Goal: Task Accomplishment & Management: Use online tool/utility

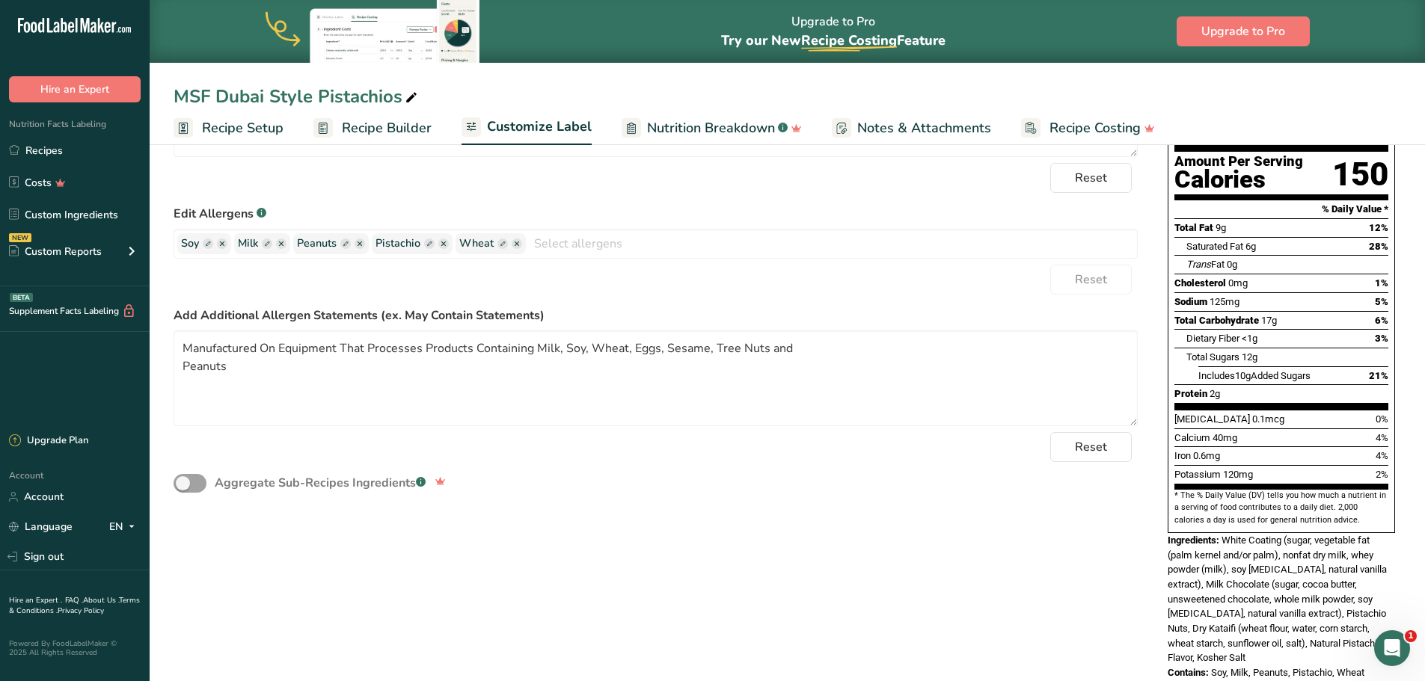
scroll to position [214, 0]
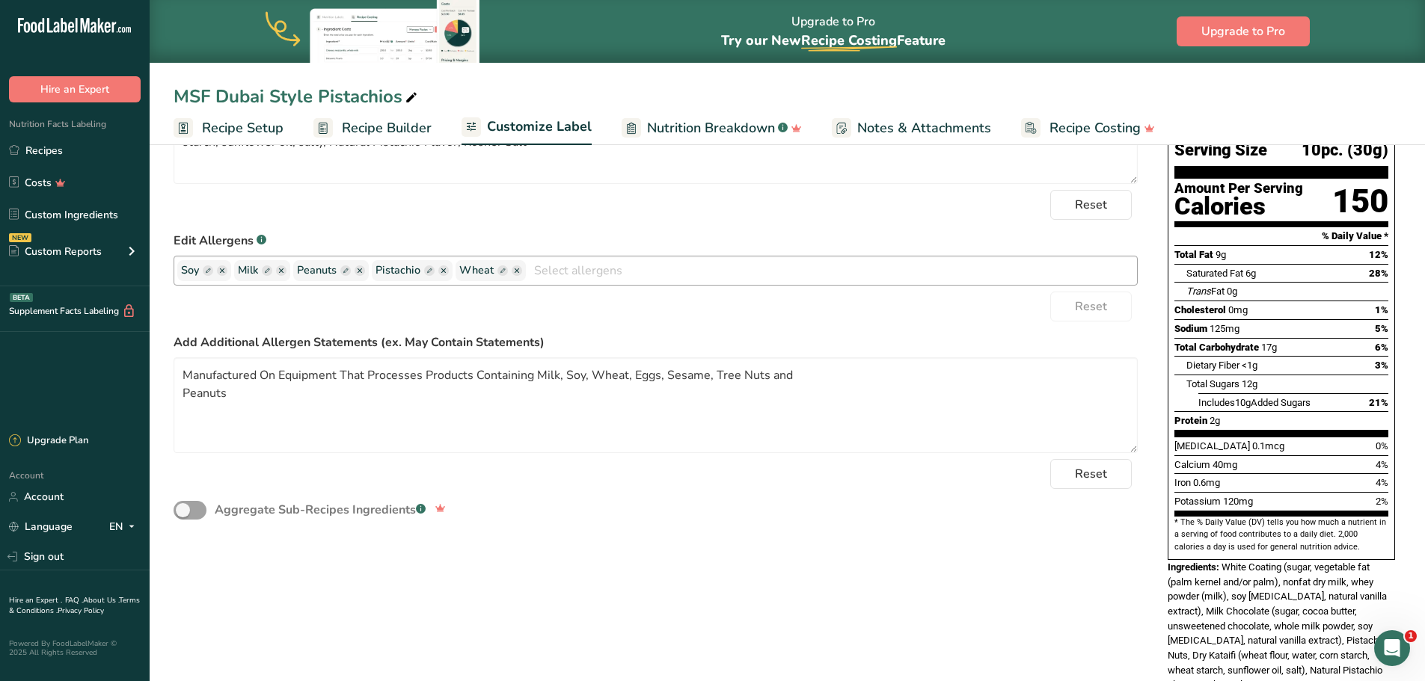
click at [359, 271] on ellipse "button" at bounding box center [360, 271] width 10 height 10
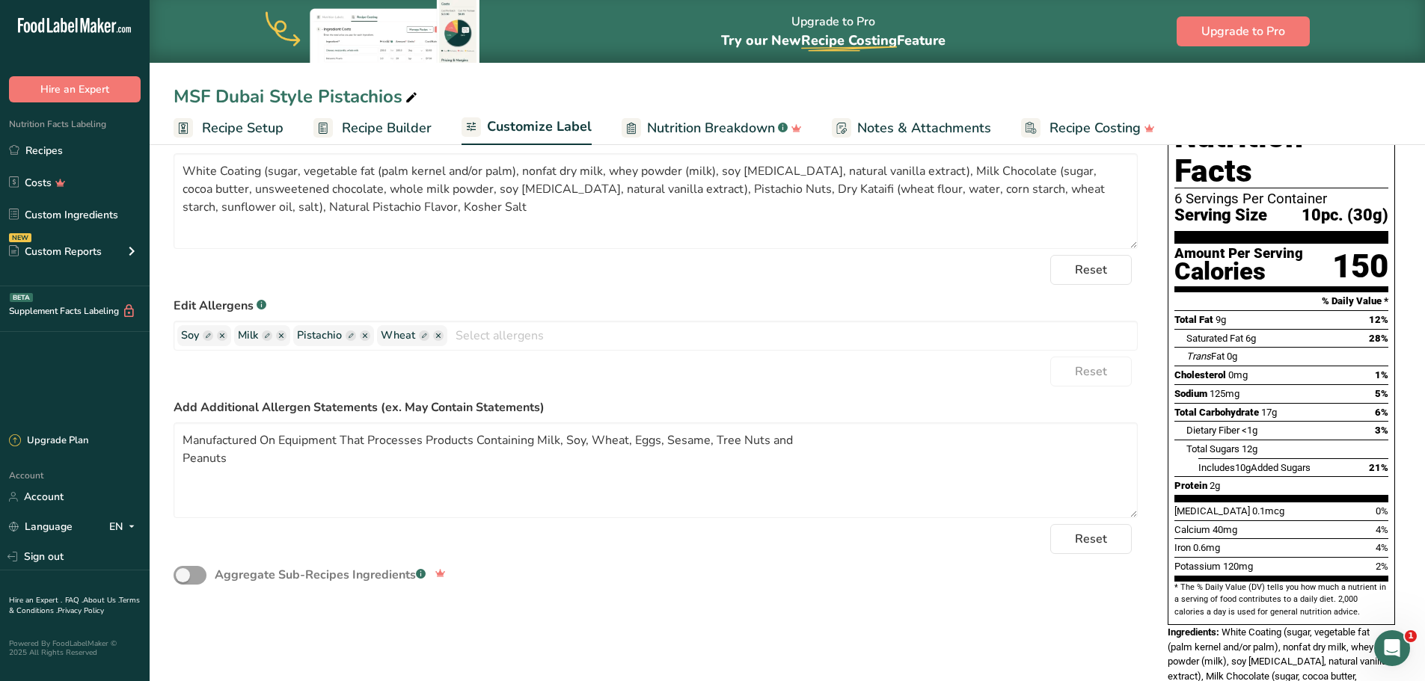
scroll to position [150, 0]
click at [184, 439] on textarea "Manufactured On Equipment That Processes Products Containing Milk, Soy, Wheat, …" at bounding box center [656, 470] width 964 height 96
click at [765, 459] on textarea "Manufactured On Equipment That Processes Products Containing Milk, Soy, Wheat, …" at bounding box center [656, 470] width 964 height 96
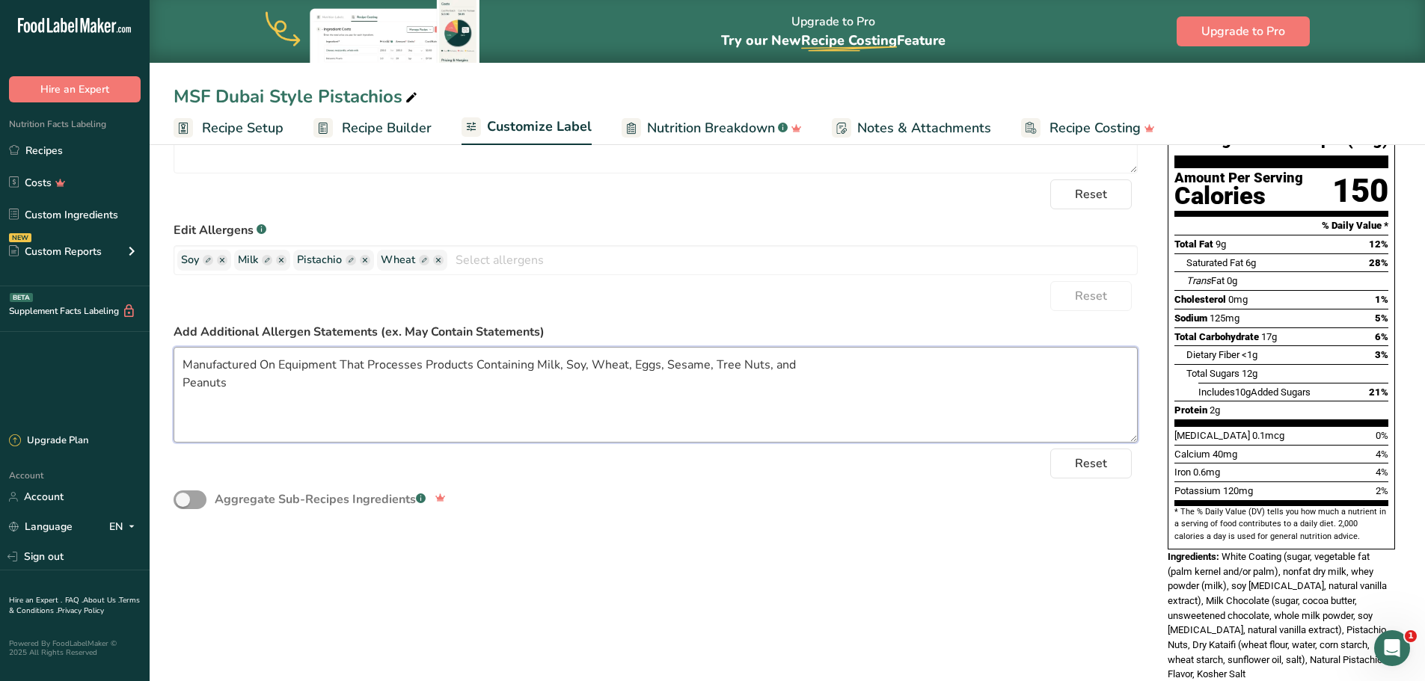
scroll to position [289, 0]
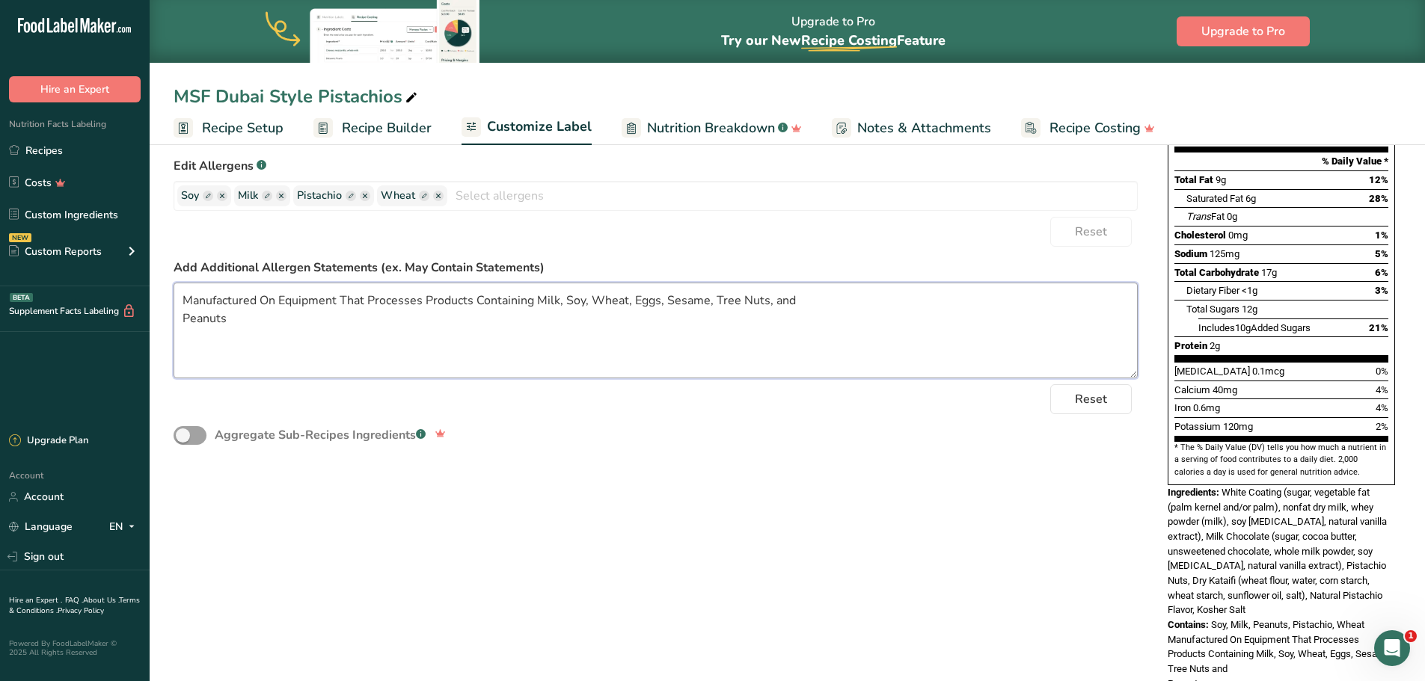
click at [183, 334] on textarea "Manufactured On Equipment That Processes Products Containing Milk, Soy, Wheat, …" at bounding box center [656, 331] width 964 height 96
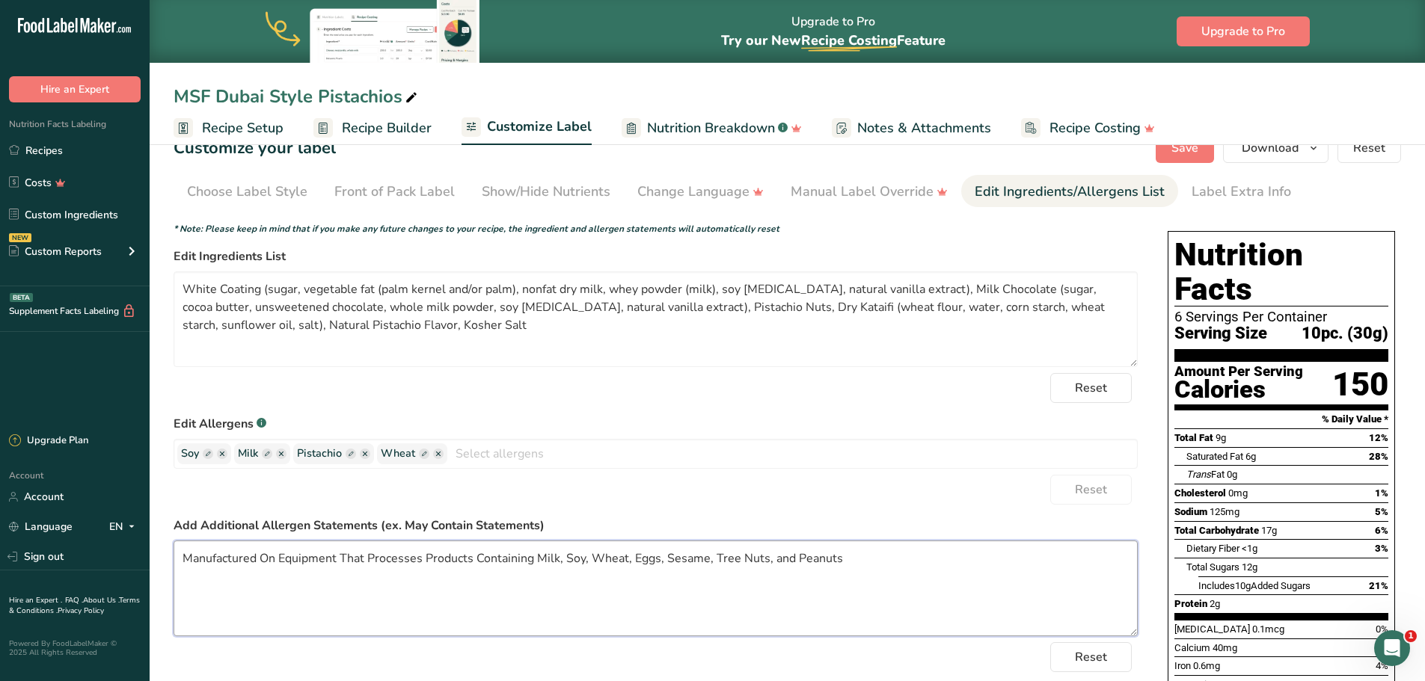
scroll to position [0, 0]
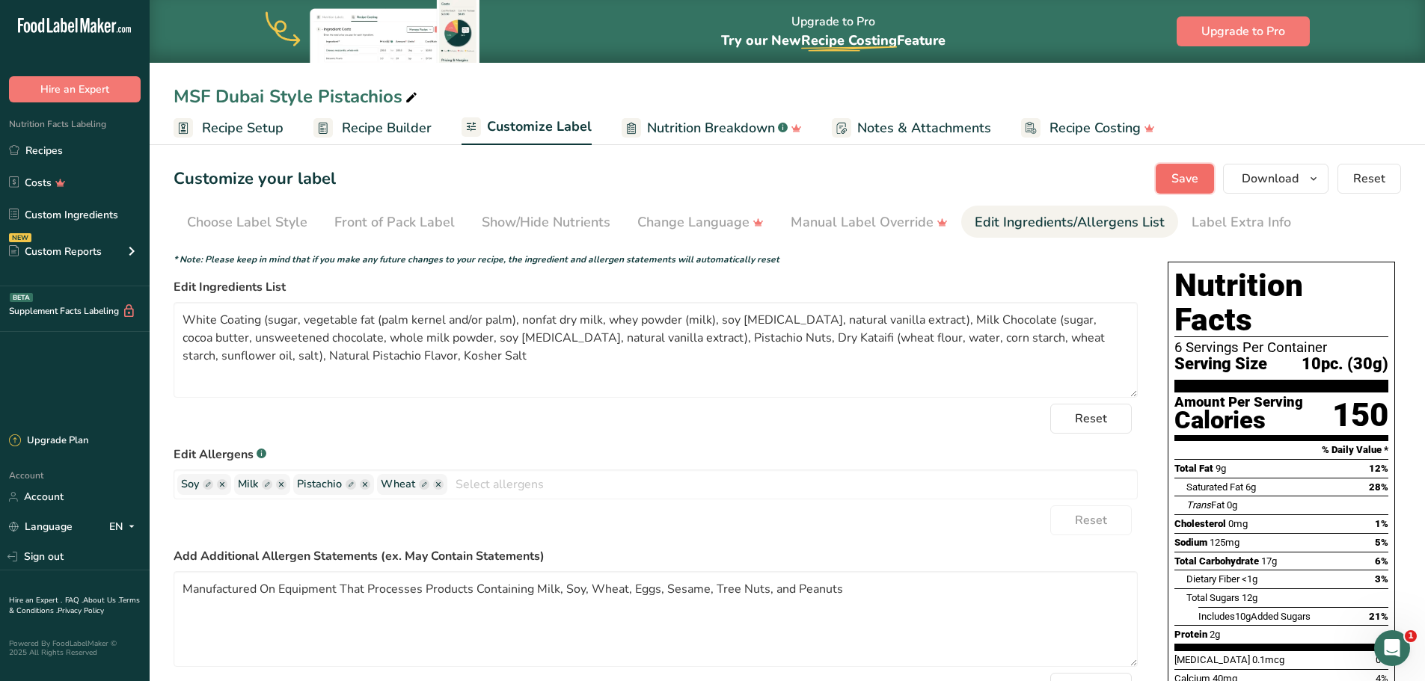
click at [1189, 182] on span "Save" at bounding box center [1184, 179] width 27 height 18
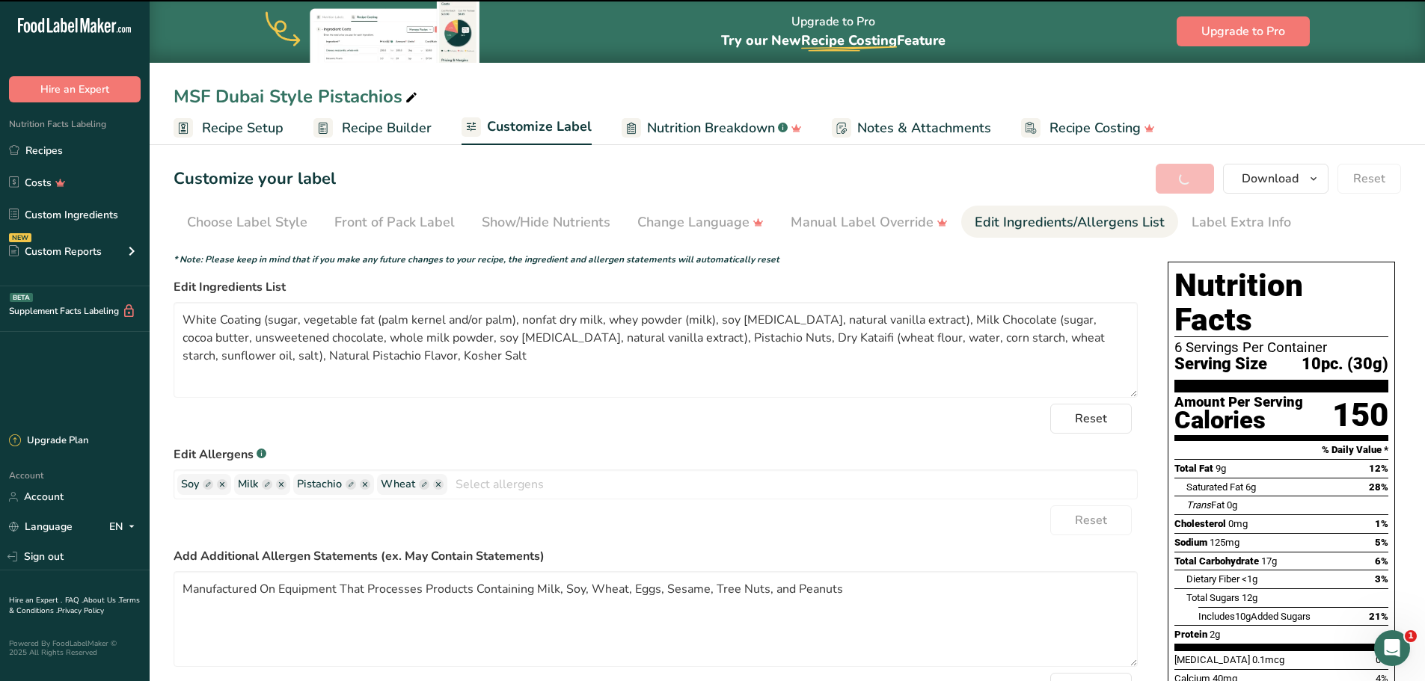
type textarea "Manufactured On Equipment That Processes Products Containing Milk, Soy, Wheat, …"
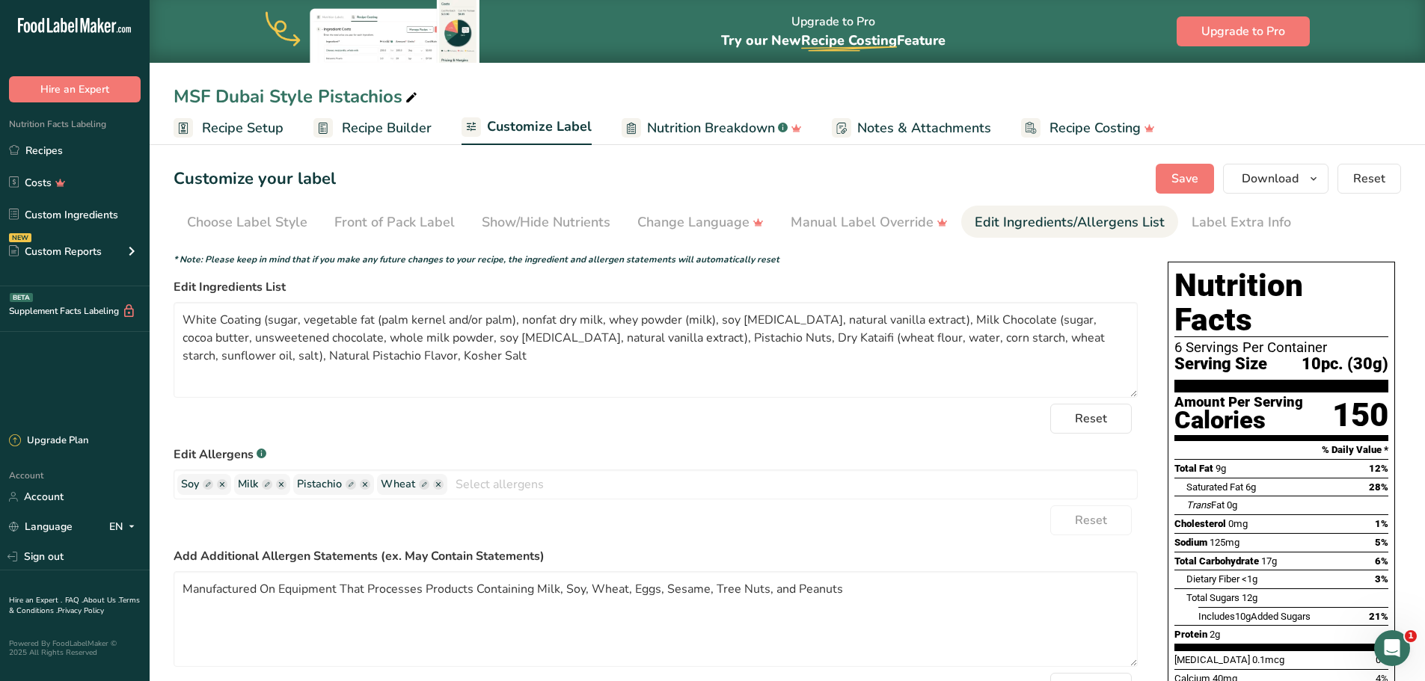
drag, startPoint x: 372, startPoint y: 123, endPoint x: 381, endPoint y: 132, distance: 12.7
click at [372, 123] on span "Recipe Builder" at bounding box center [387, 128] width 90 height 20
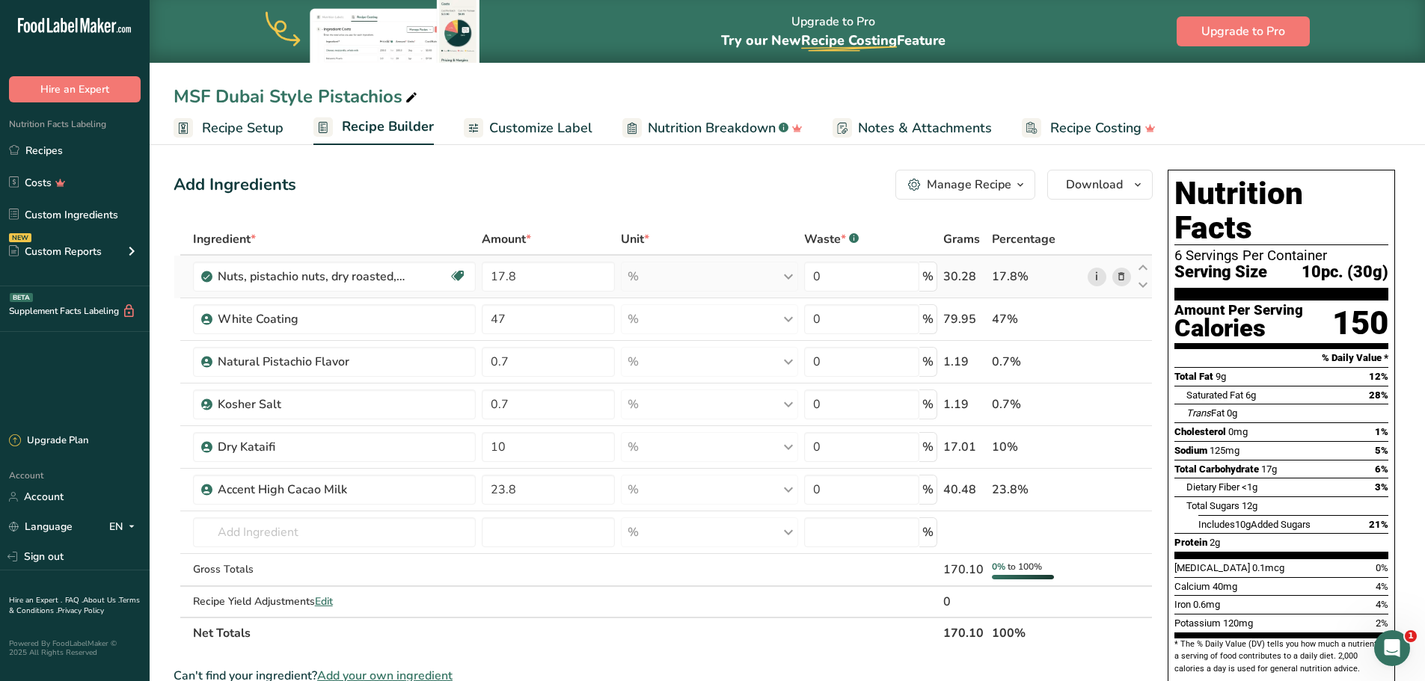
click at [1097, 279] on link "i" at bounding box center [1097, 277] width 19 height 19
click at [503, 126] on span "Customize Label" at bounding box center [540, 128] width 103 height 20
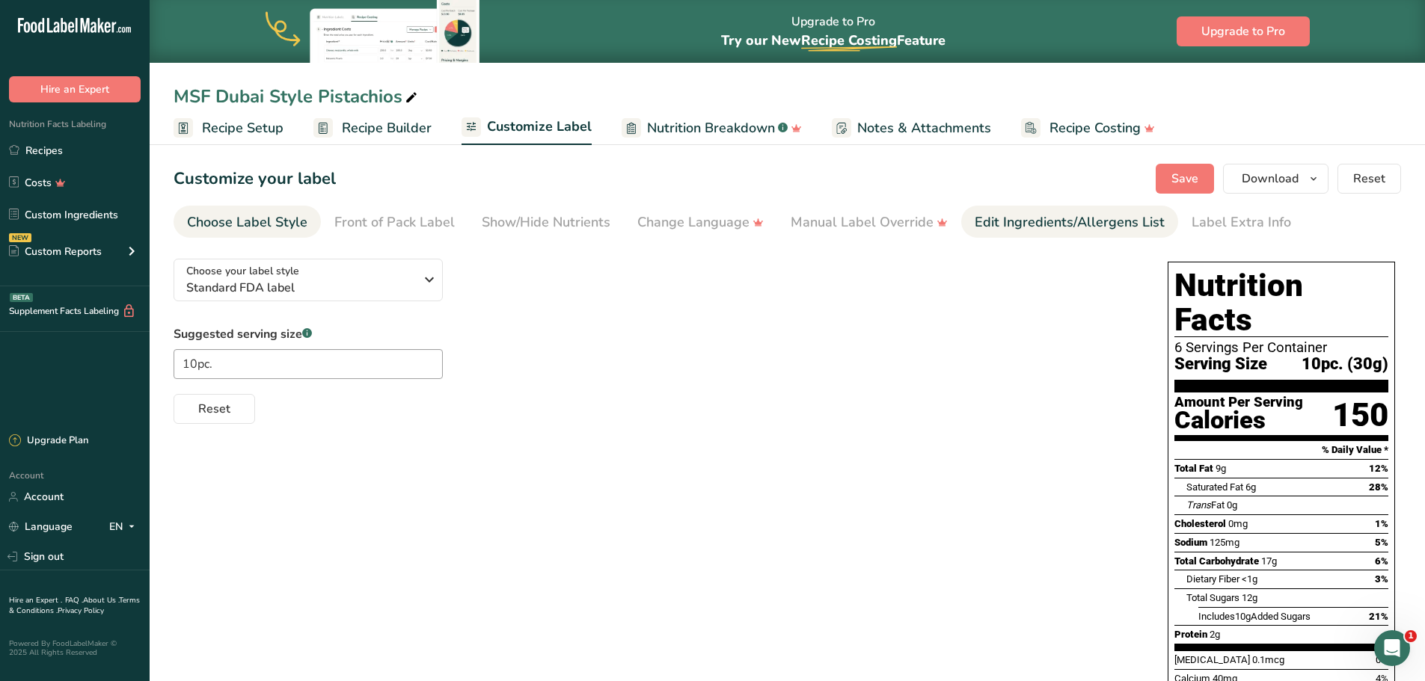
click at [1040, 225] on div "Edit Ingredients/Allergens List" at bounding box center [1070, 222] width 190 height 20
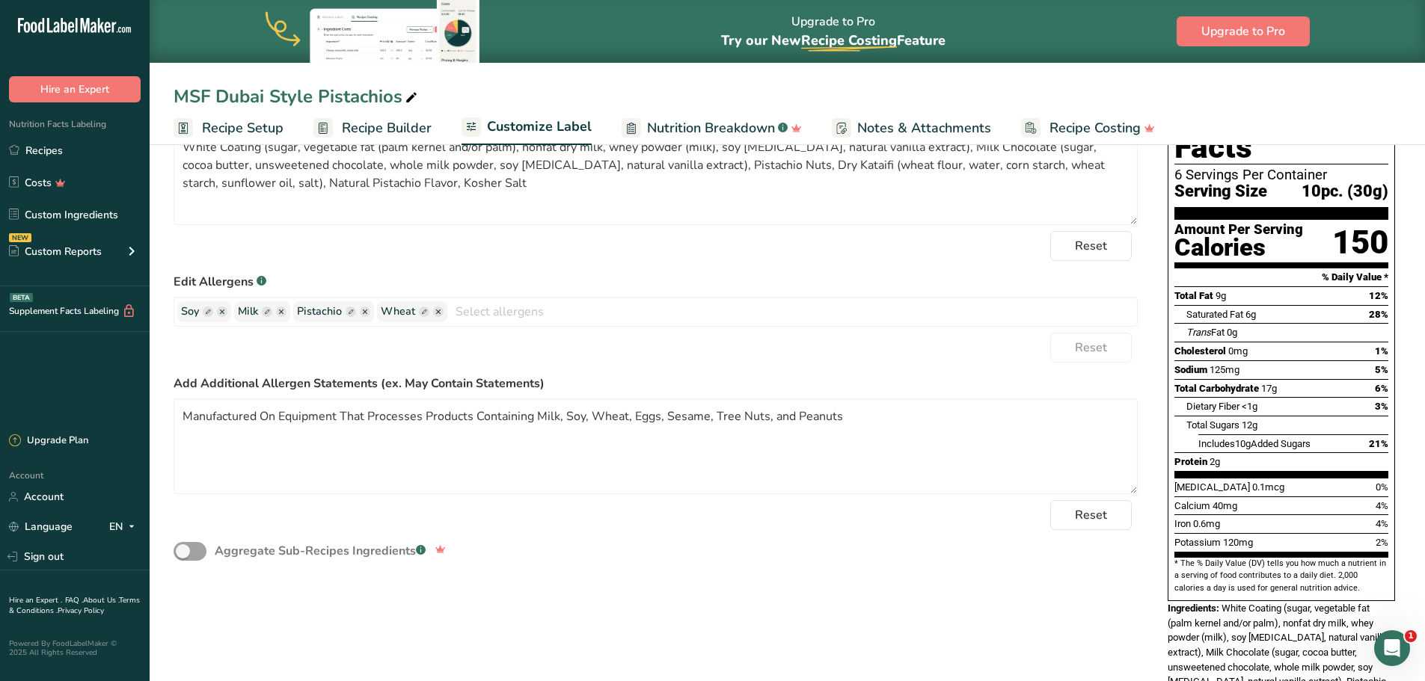
scroll to position [199, 0]
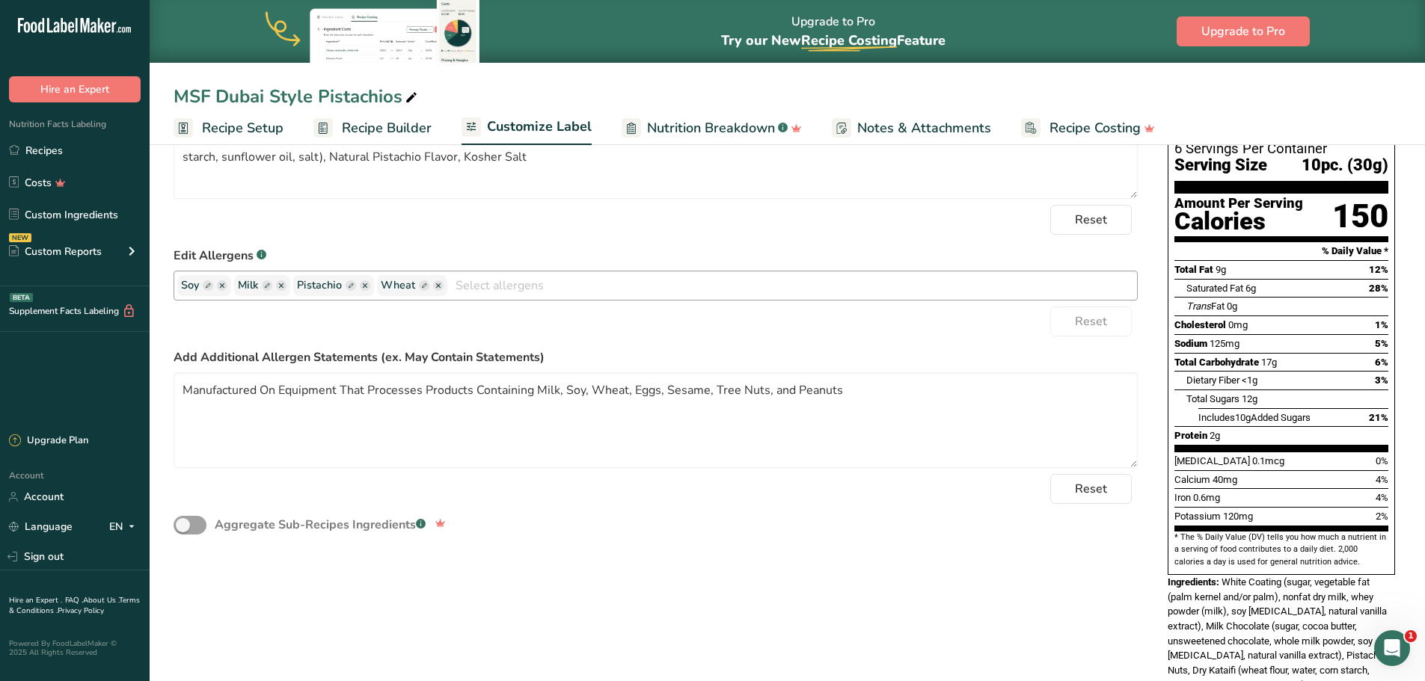
click at [492, 289] on input "text" at bounding box center [792, 285] width 690 height 23
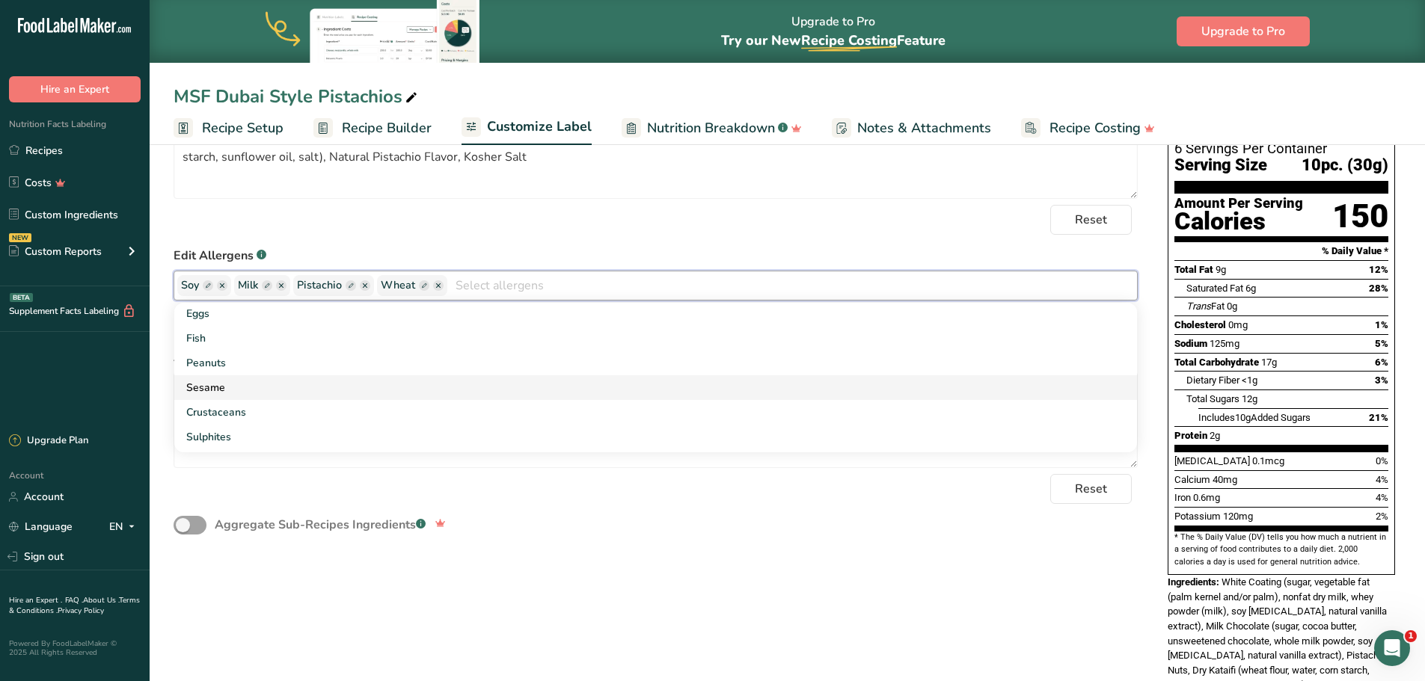
scroll to position [0, 0]
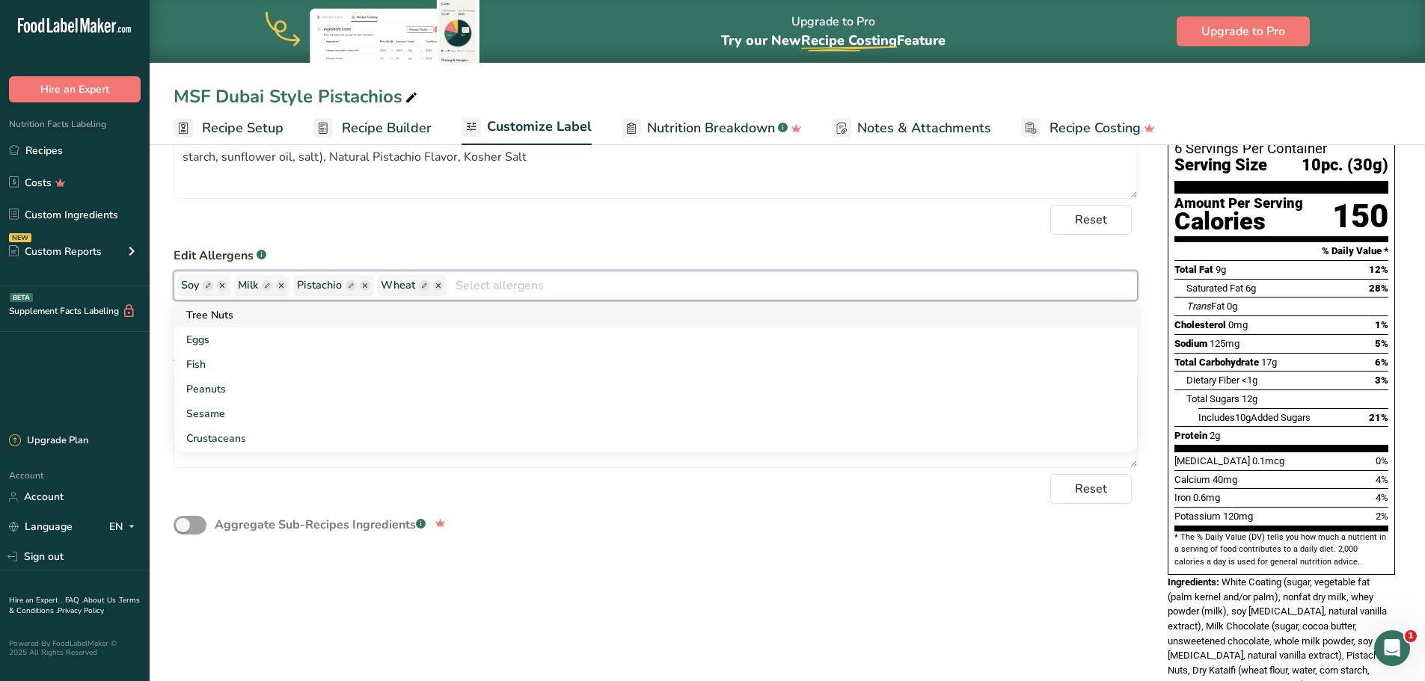
click at [245, 316] on link "Tree Nuts" at bounding box center [655, 315] width 963 height 25
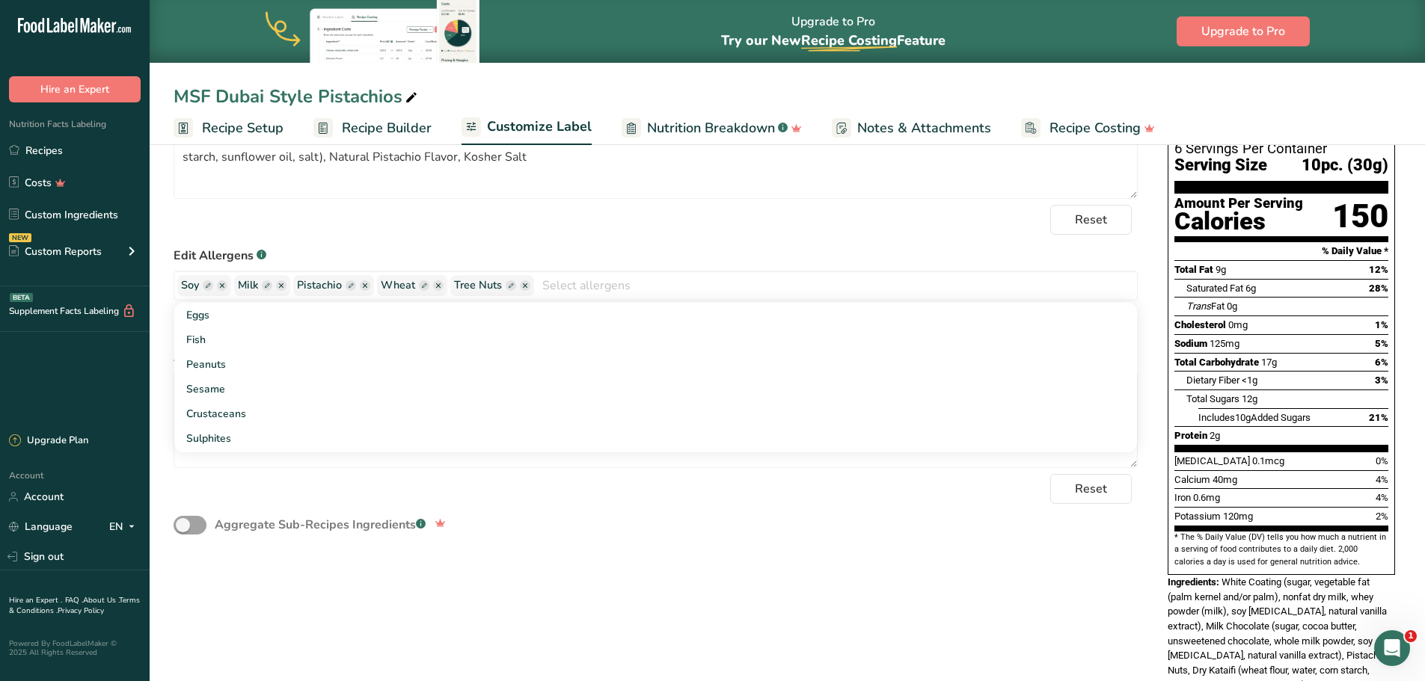
click at [644, 488] on div "Reset" at bounding box center [656, 489] width 964 height 30
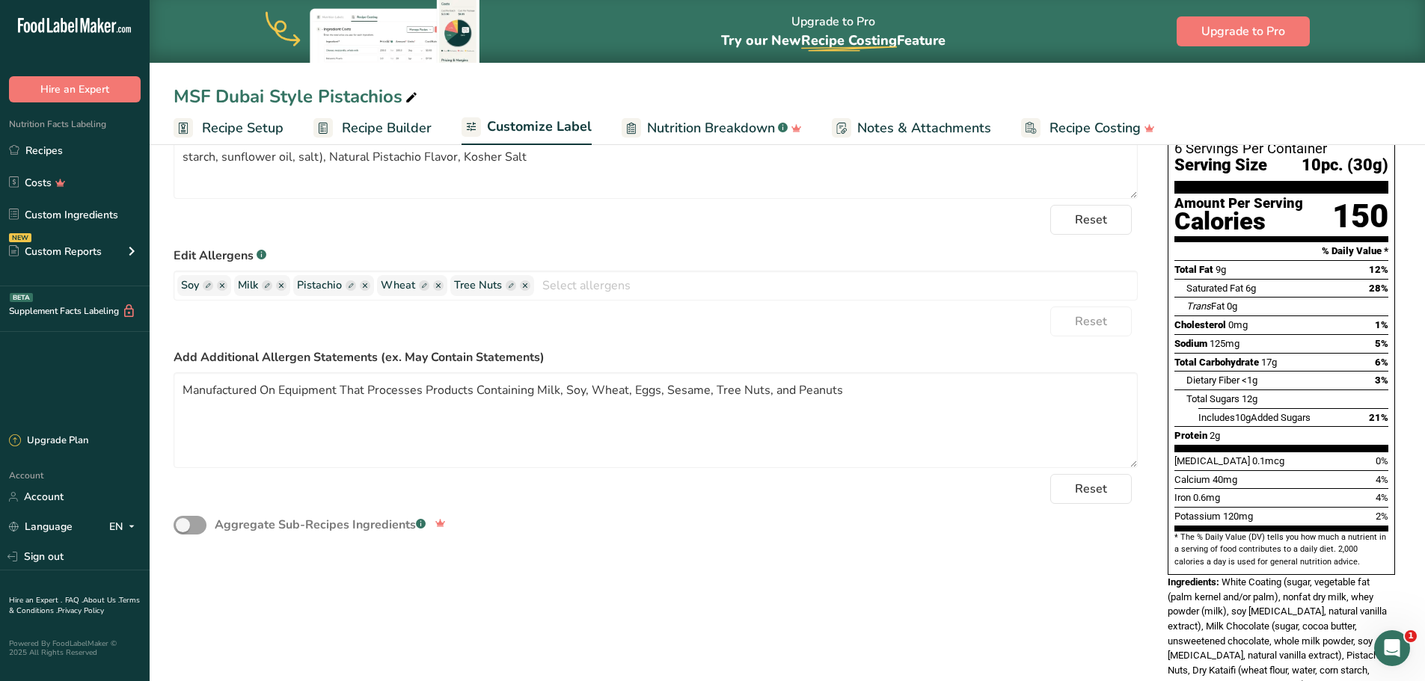
scroll to position [274, 0]
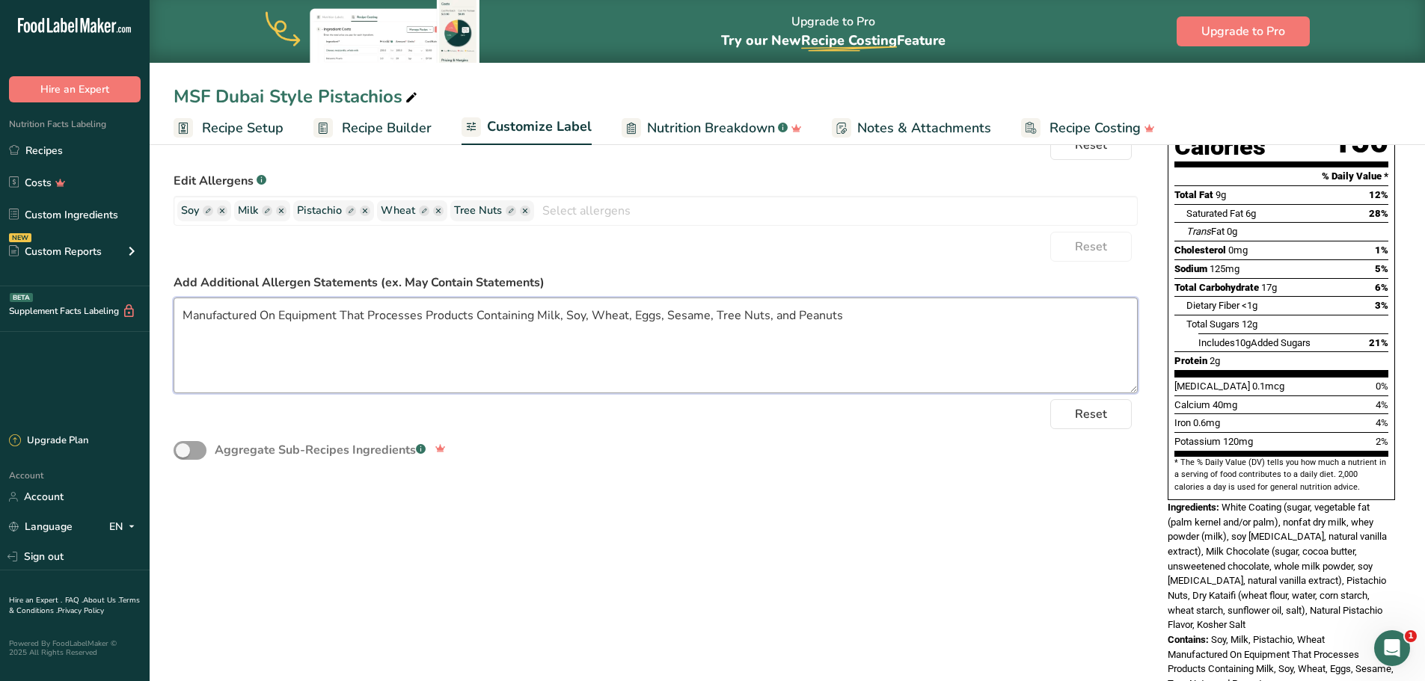
click at [186, 313] on textarea "Manufactured On Equipment That Processes Products Containing Milk, Soy, Wheat, …" at bounding box center [656, 346] width 964 height 96
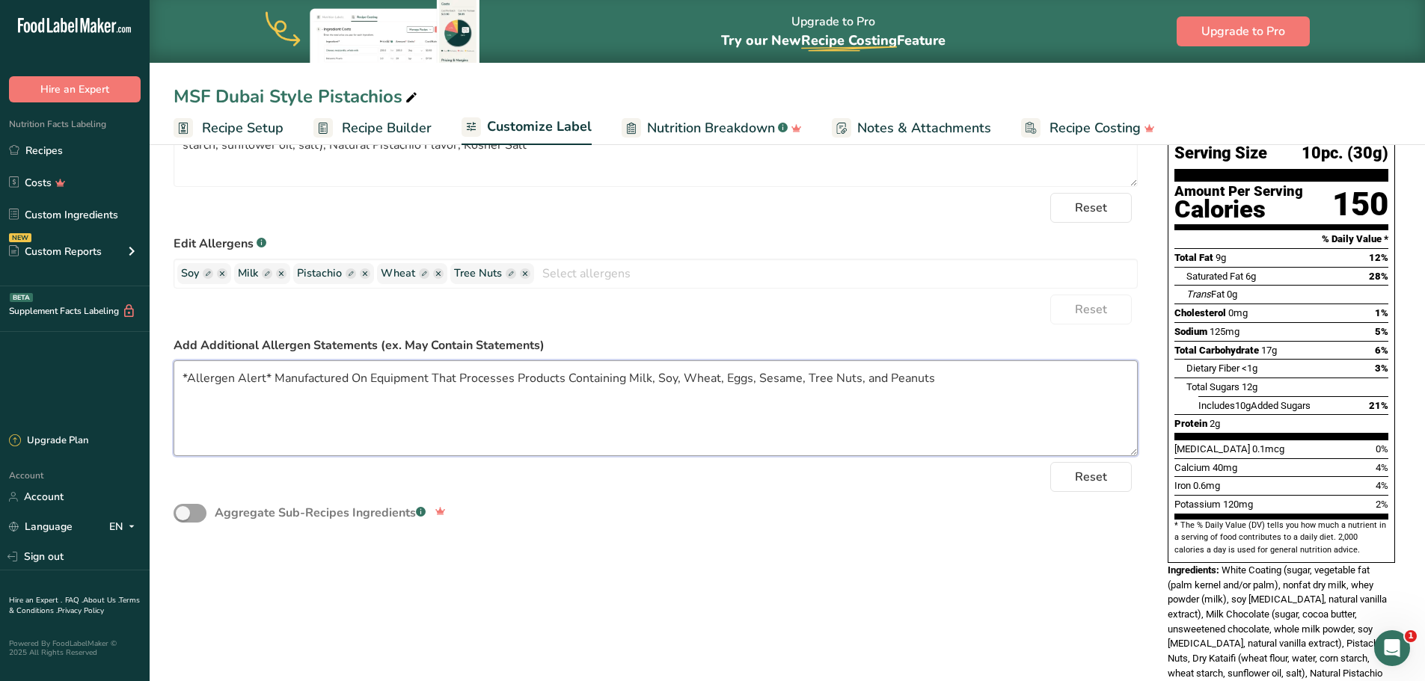
scroll to position [124, 0]
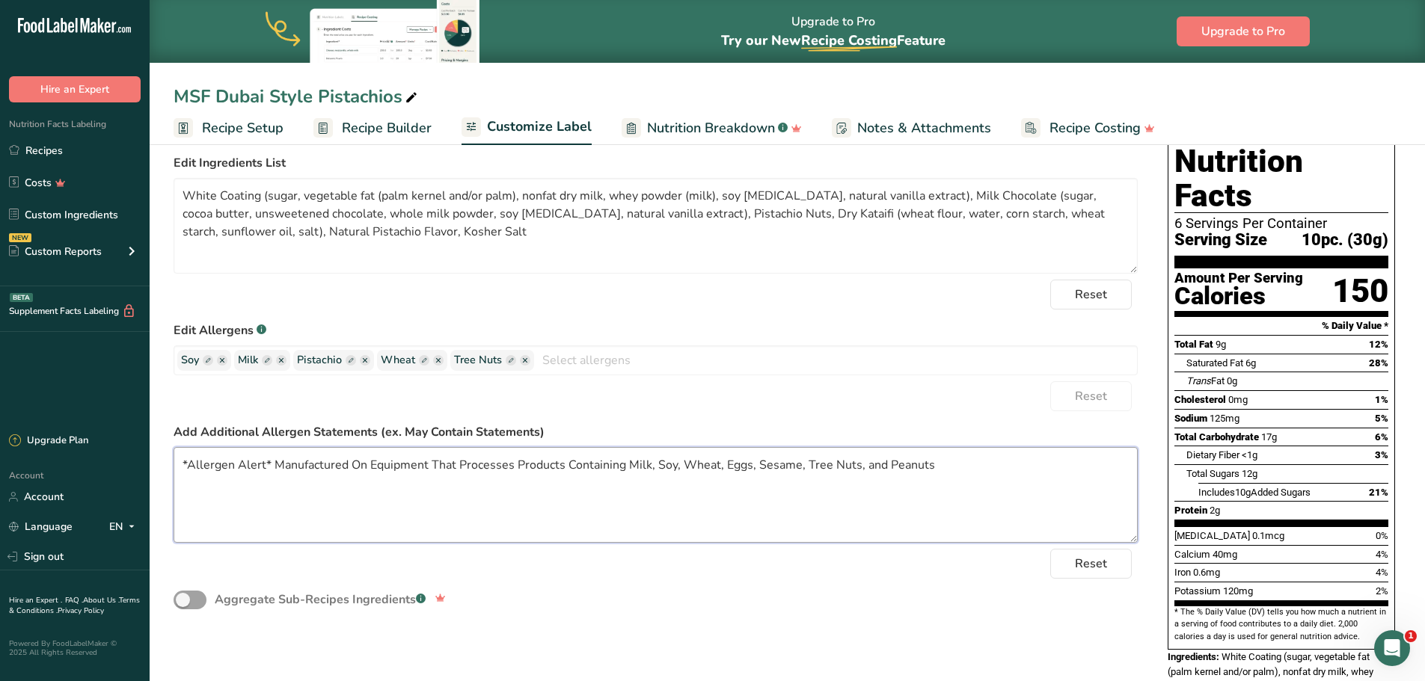
click at [178, 465] on textarea "*Allergen Alert* Manufactured On Equipment That Processes Products Containing M…" at bounding box center [656, 495] width 964 height 96
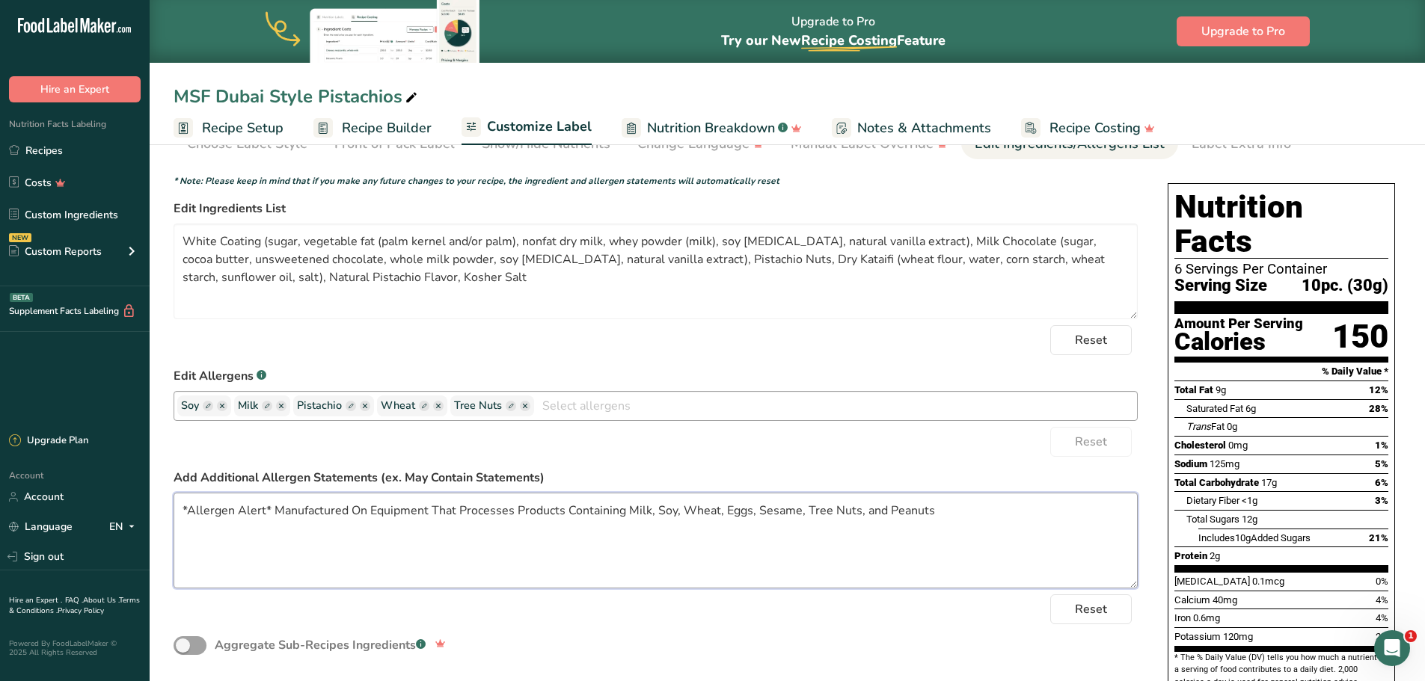
scroll to position [0, 0]
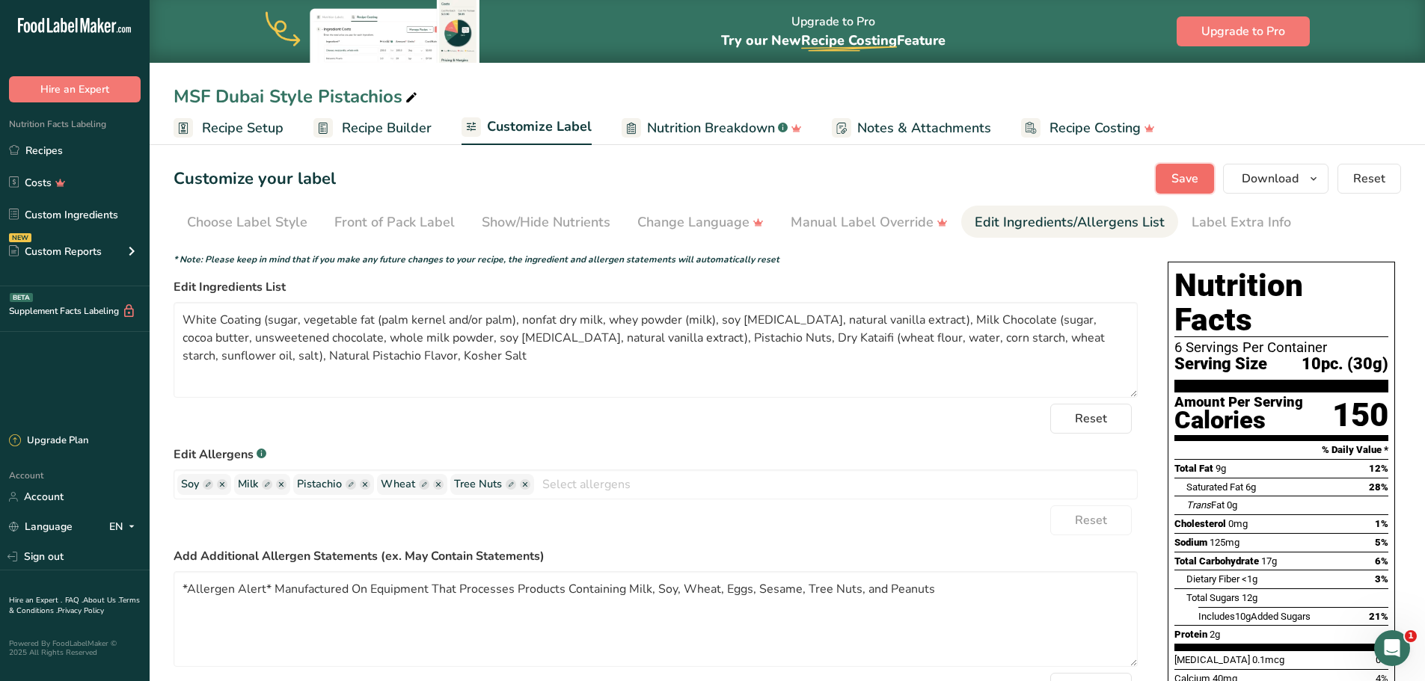
click at [1184, 178] on span "Save" at bounding box center [1184, 179] width 27 height 18
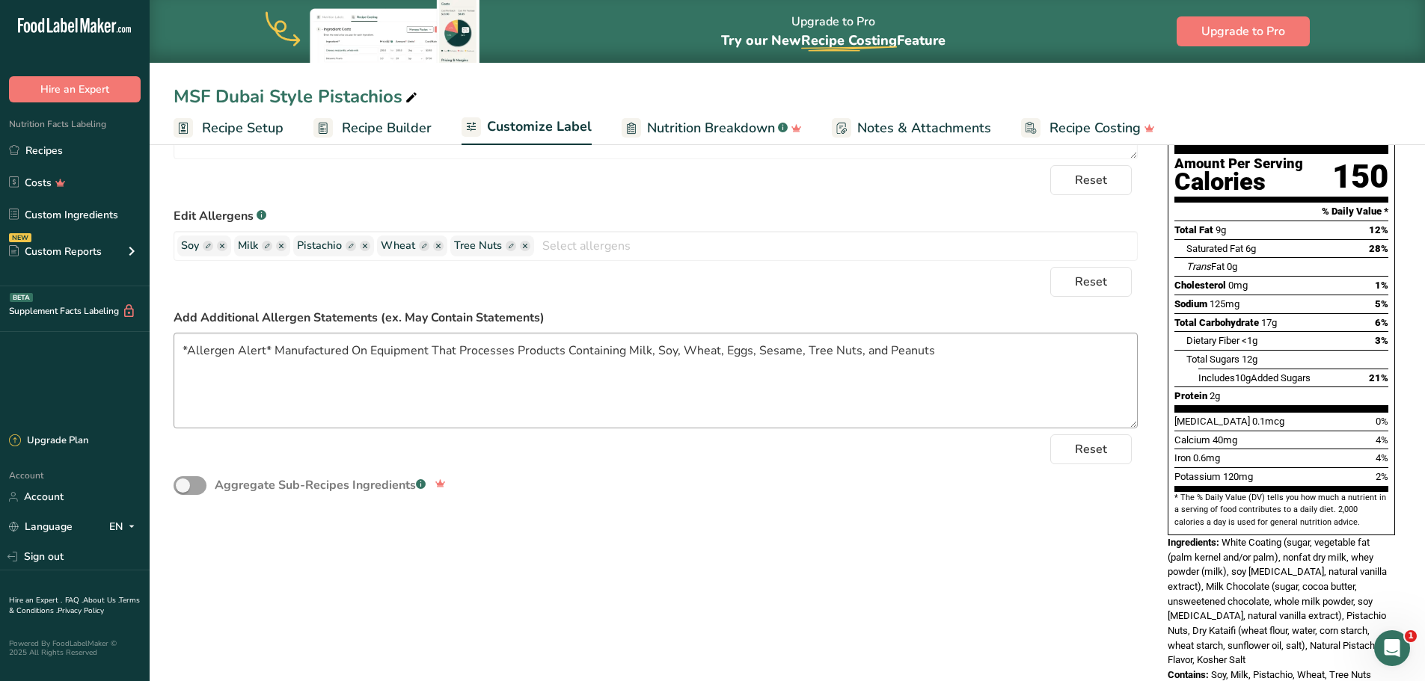
scroll to position [274, 0]
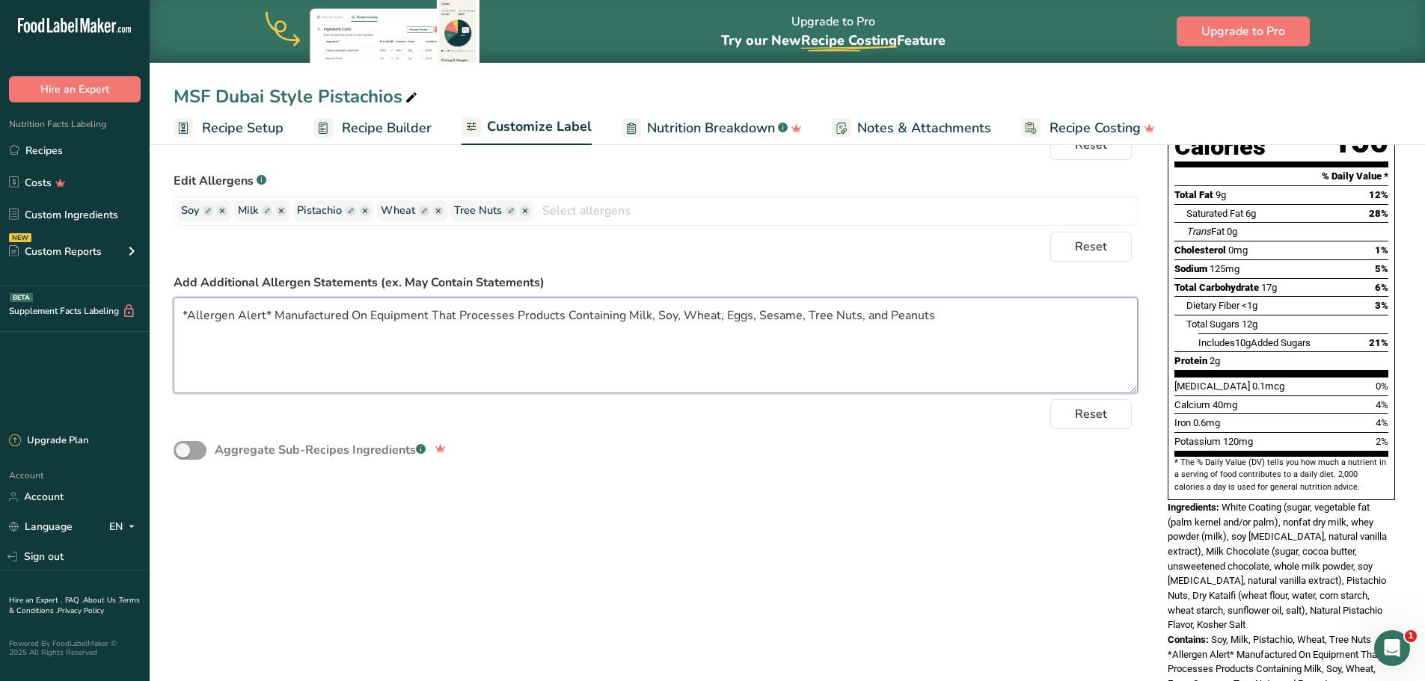
click at [181, 313] on textarea "*Allergen Alert* Manufactured On Equipment That Processes Products Containing M…" at bounding box center [656, 346] width 964 height 96
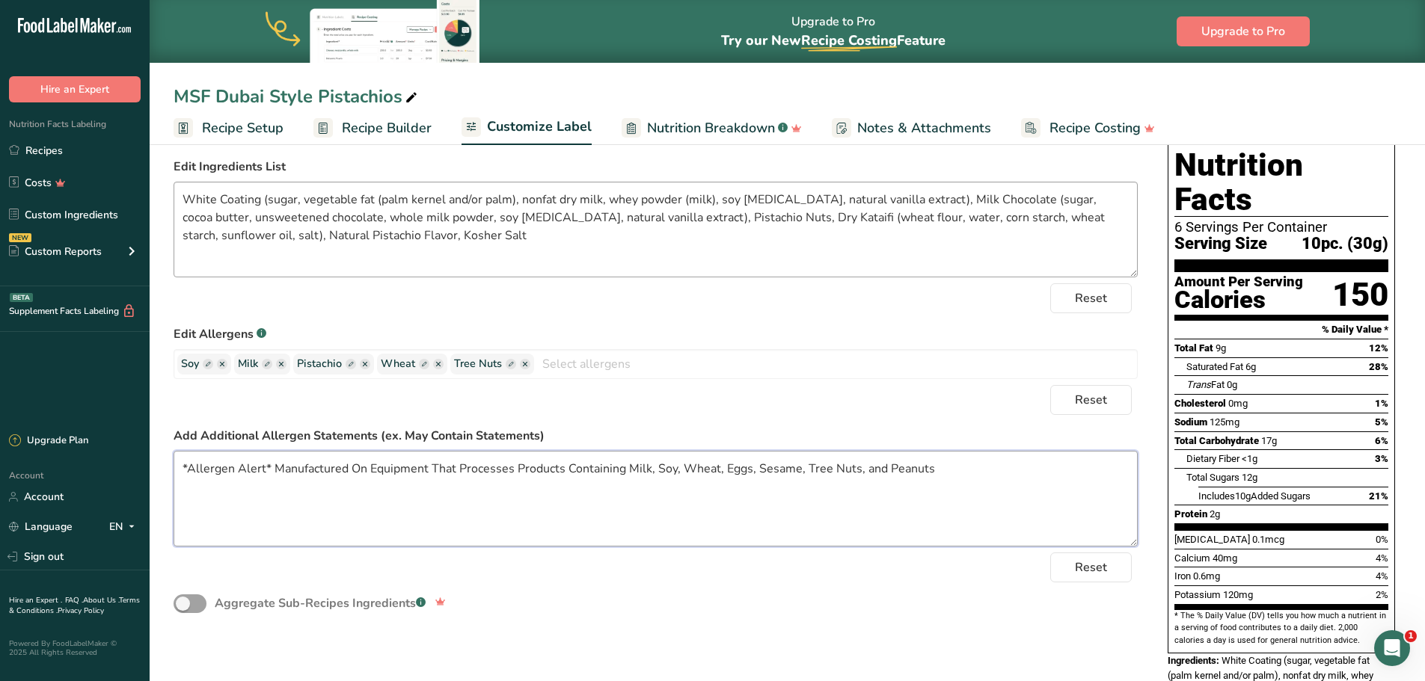
scroll to position [0, 0]
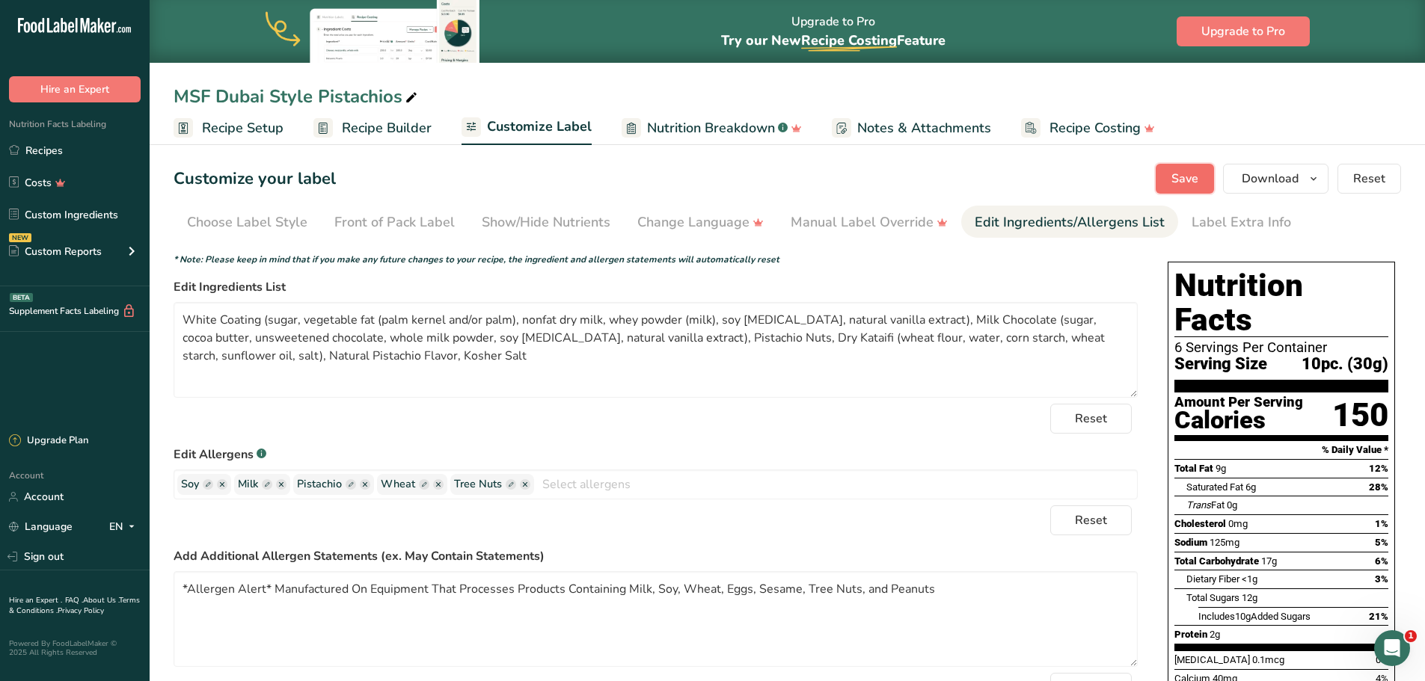
click at [1189, 185] on span "Save" at bounding box center [1184, 179] width 27 height 18
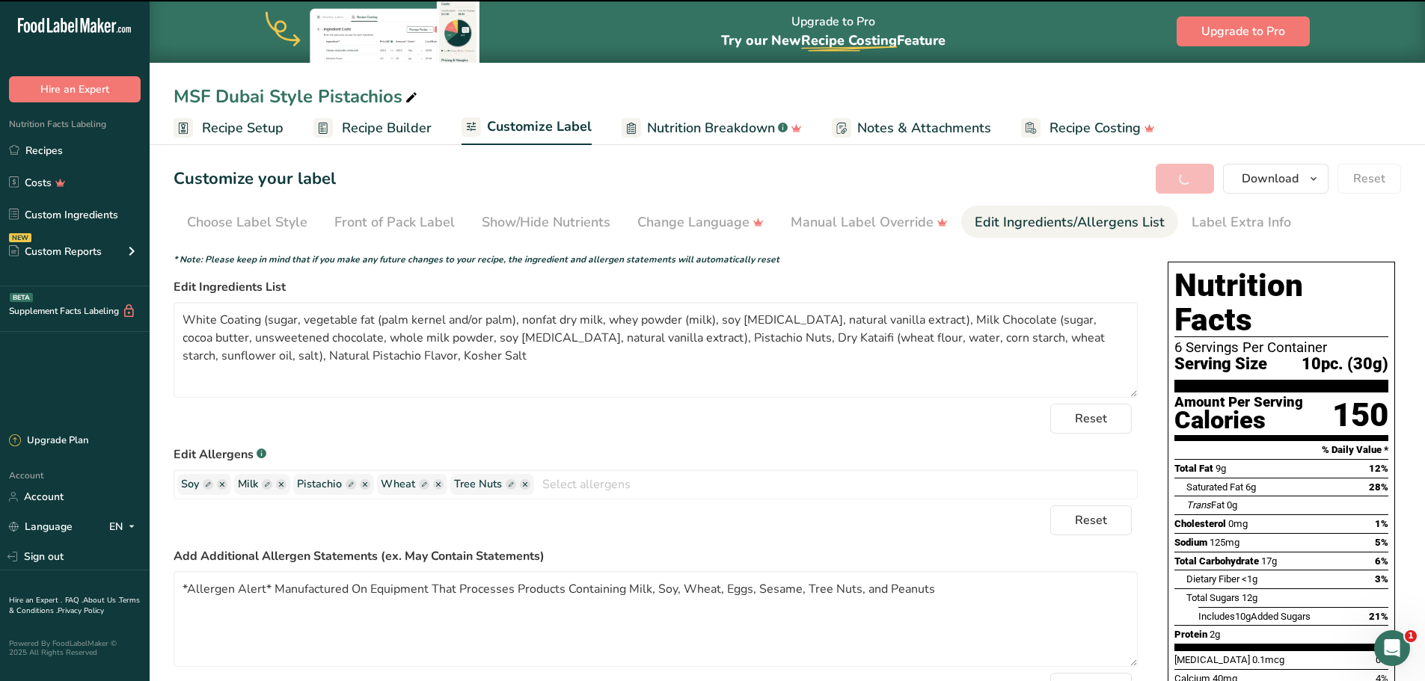
type textarea "*Allergen Alert* Manufactured On Equipment That Processes Products Containing M…"
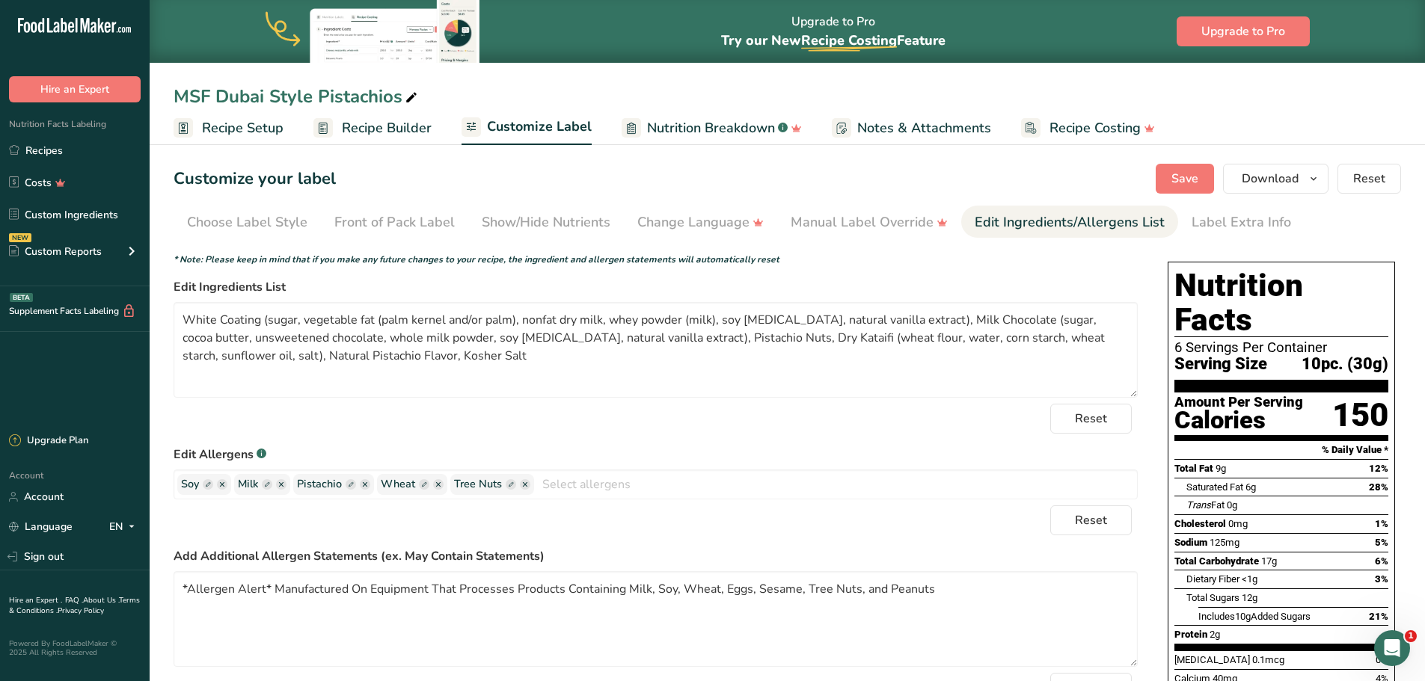
click at [715, 129] on span "Nutrition Breakdown" at bounding box center [711, 128] width 128 height 20
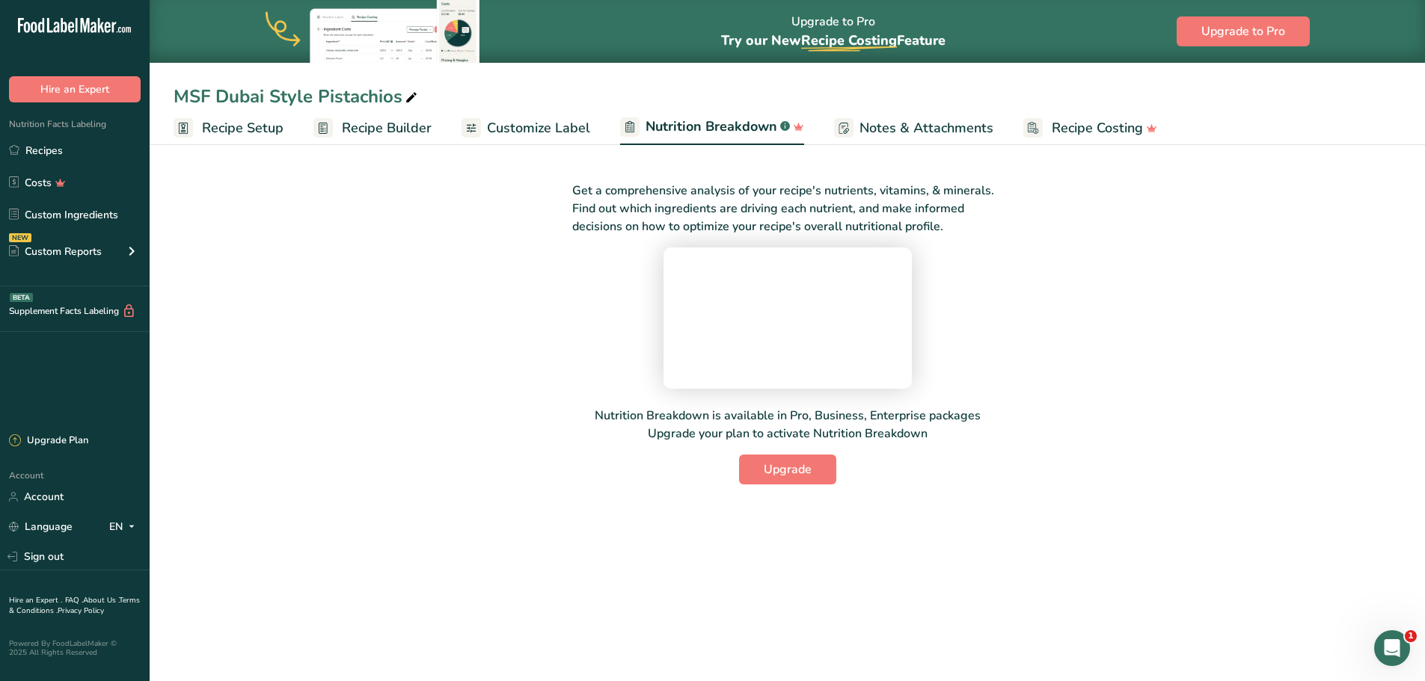
click at [550, 132] on span "Customize Label" at bounding box center [538, 128] width 103 height 20
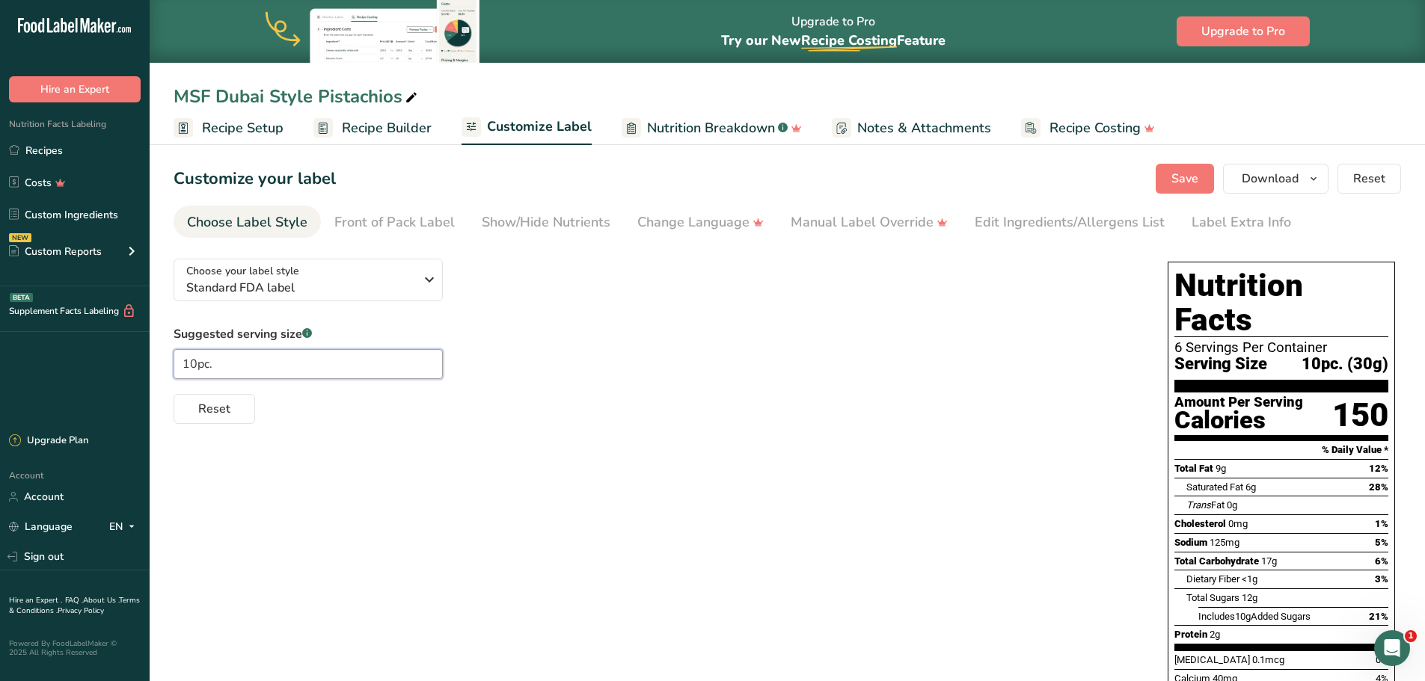
click at [244, 372] on input "10pc." at bounding box center [308, 364] width 269 height 30
type input "1"
type input "1 oz"
click at [1076, 224] on div "Edit Ingredients/Allergens List" at bounding box center [1070, 222] width 190 height 20
